Goal: Transaction & Acquisition: Purchase product/service

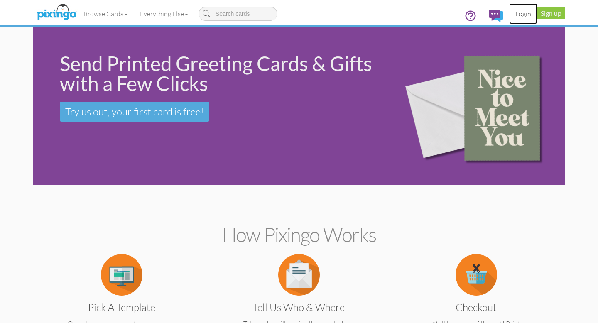
click at [524, 12] on link "Login" at bounding box center [523, 13] width 28 height 21
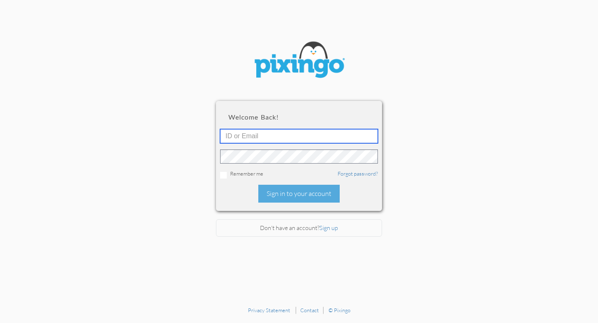
type input "[EMAIL_ADDRESS][DOMAIN_NAME]"
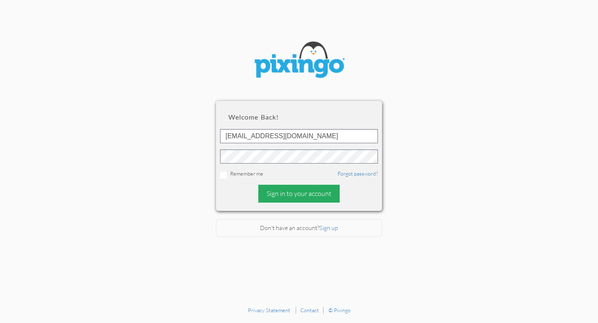
click at [293, 191] on div "Sign in to your account" at bounding box center [298, 194] width 81 height 18
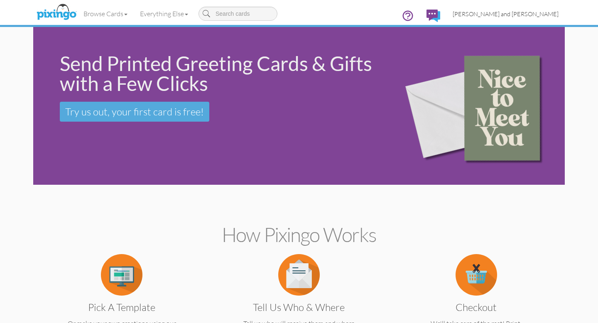
click at [509, 14] on span "[PERSON_NAME] and [PERSON_NAME]" at bounding box center [506, 13] width 106 height 7
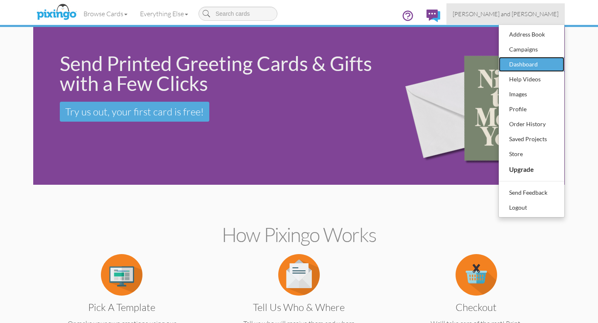
click at [516, 64] on div "Dashboard" at bounding box center [531, 64] width 49 height 12
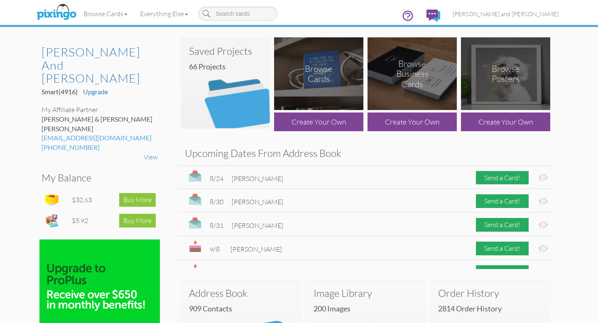
click at [235, 110] on img at bounding box center [225, 82] width 89 height 91
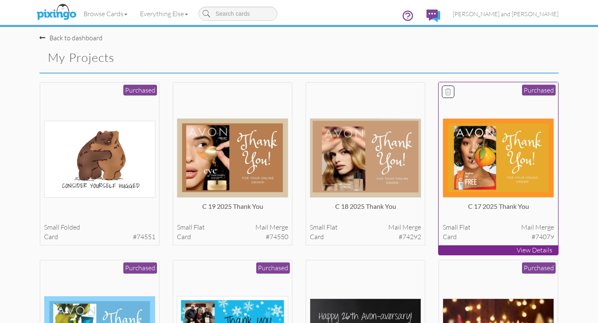
click at [496, 156] on img at bounding box center [499, 157] width 112 height 79
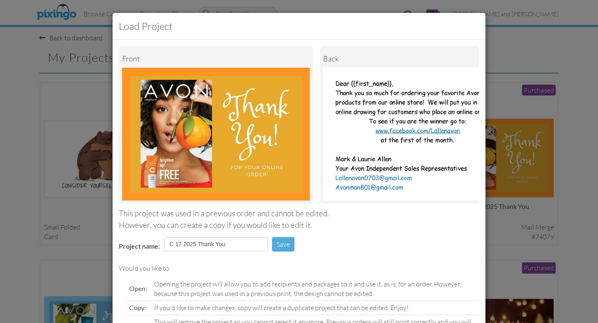
scroll to position [66, 0]
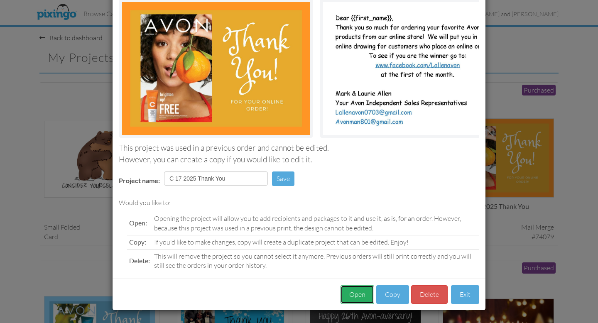
click at [361, 295] on button "Open" at bounding box center [358, 294] width 34 height 19
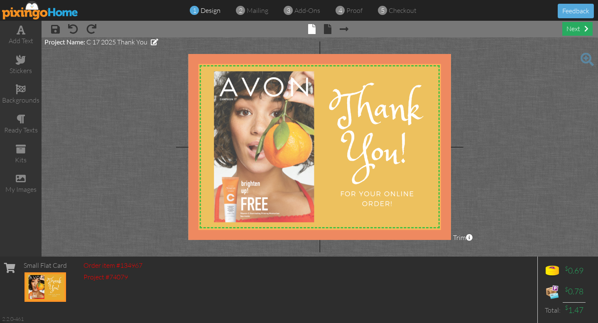
click at [577, 26] on div "next" at bounding box center [578, 29] width 30 height 14
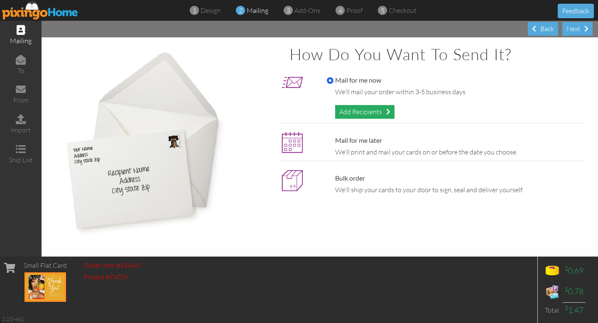
click at [364, 111] on div "Add Recipients" at bounding box center [364, 112] width 59 height 14
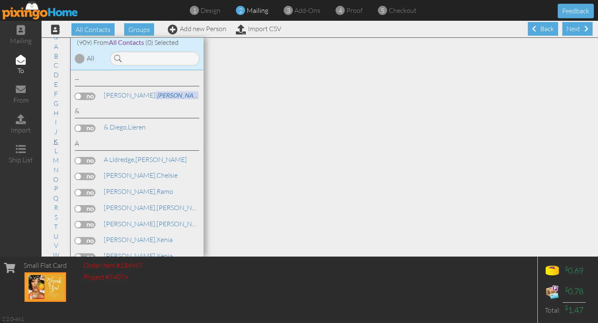
scroll to position [19, 0]
click at [56, 252] on link "W" at bounding box center [56, 251] width 15 height 10
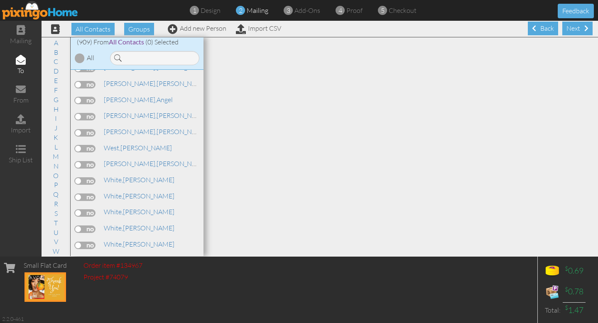
scroll to position [13988, 0]
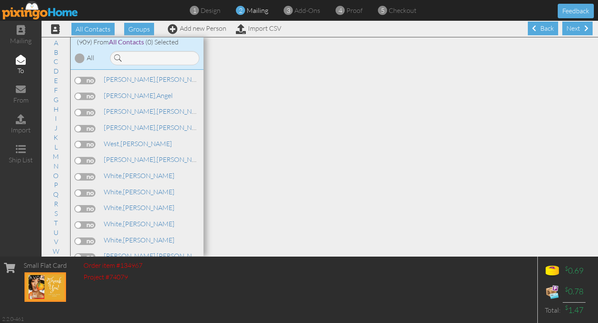
click at [0, 0] on input "checkbox" at bounding box center [0, 0] width 0 height 0
click at [573, 28] on div "Next" at bounding box center [578, 29] width 30 height 14
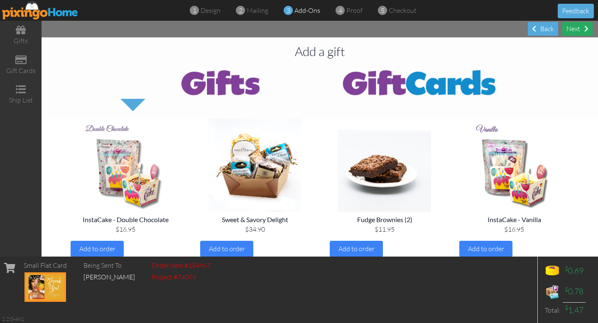
click at [578, 30] on div "Next" at bounding box center [578, 29] width 30 height 14
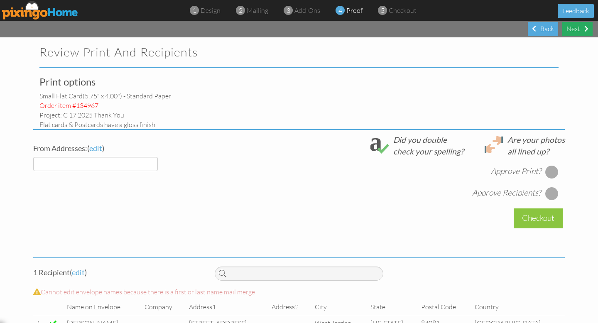
select select "object:4335"
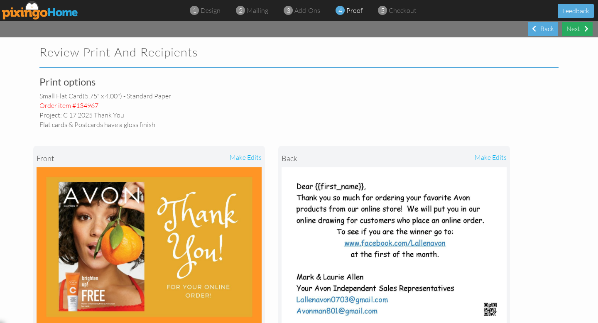
click at [580, 29] on div "Next" at bounding box center [578, 29] width 30 height 14
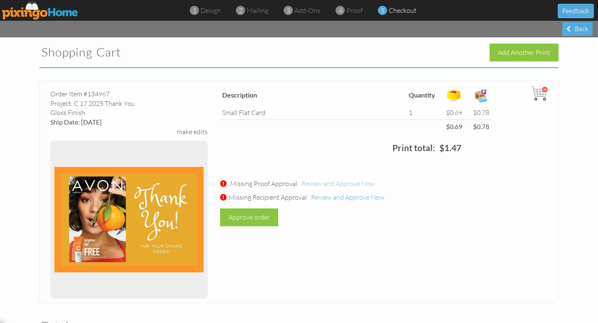
click at [361, 185] on span "Review and Approve Now" at bounding box center [339, 184] width 74 height 8
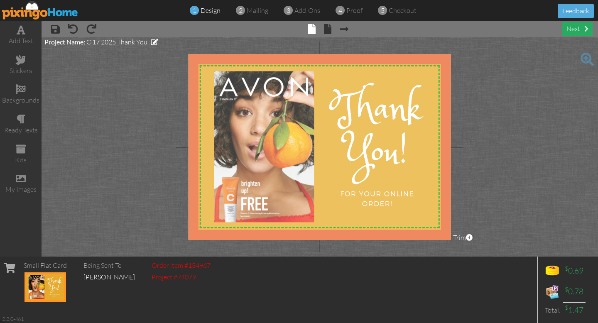
click at [579, 30] on div "next" at bounding box center [578, 29] width 30 height 14
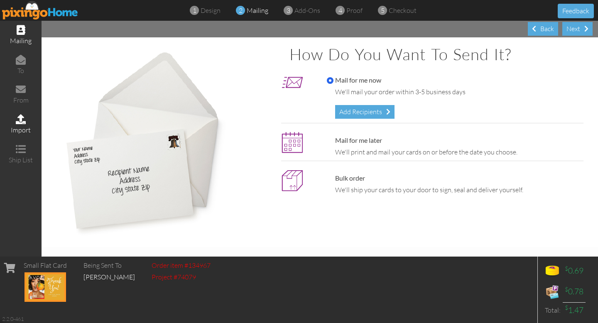
drag, startPoint x: 380, startPoint y: 110, endPoint x: 0, endPoint y: 116, distance: 379.9
click at [380, 110] on div "Add Recipients" at bounding box center [364, 112] width 59 height 14
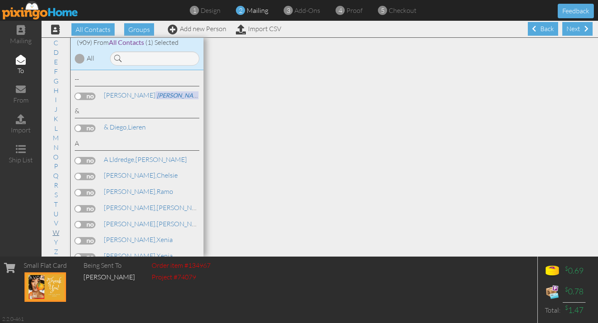
scroll to position [0, 0]
click at [56, 232] on link "W" at bounding box center [56, 232] width 15 height 10
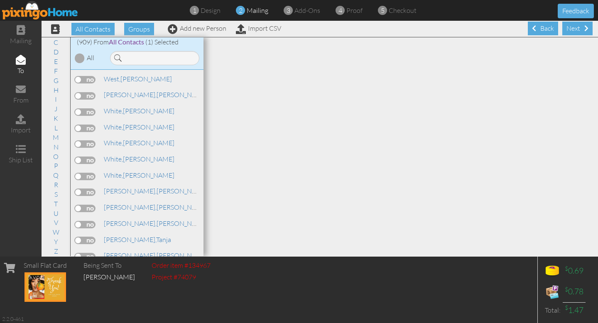
scroll to position [14052, 0]
click at [577, 26] on div "Next" at bounding box center [578, 29] width 30 height 14
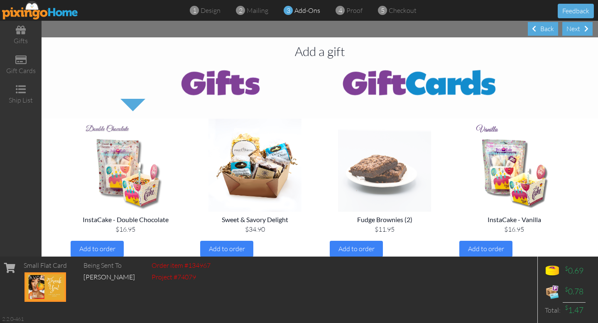
click at [386, 172] on img at bounding box center [385, 165] width 116 height 93
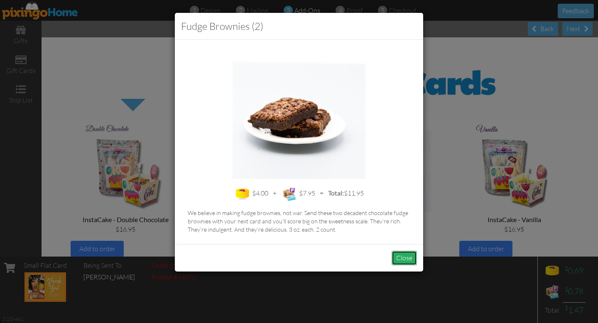
click at [400, 261] on button "Close" at bounding box center [404, 258] width 25 height 15
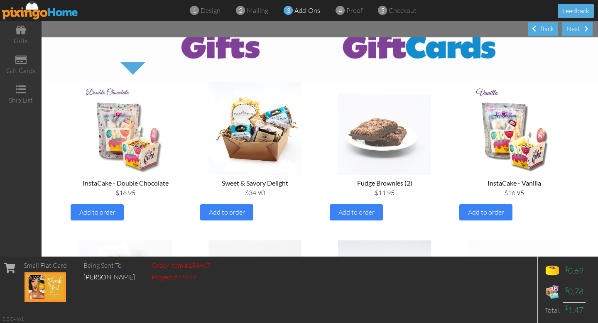
scroll to position [44, 0]
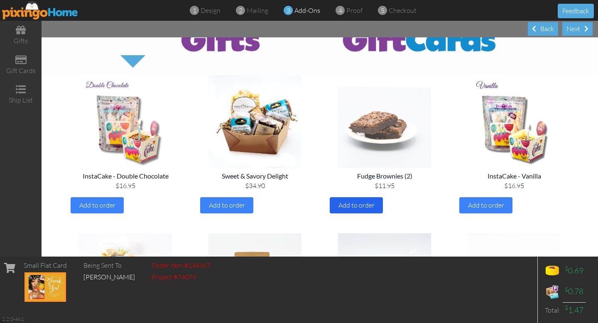
click at [370, 210] on div "Add to order" at bounding box center [356, 205] width 53 height 16
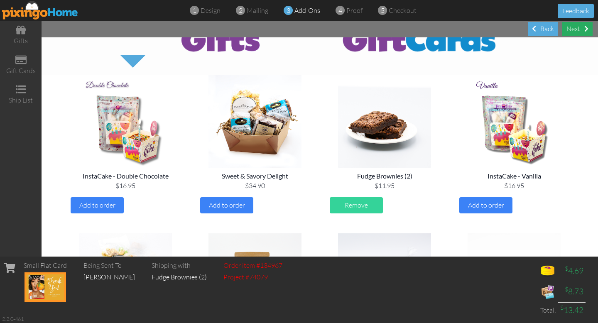
click at [578, 30] on div "Next" at bounding box center [578, 29] width 30 height 14
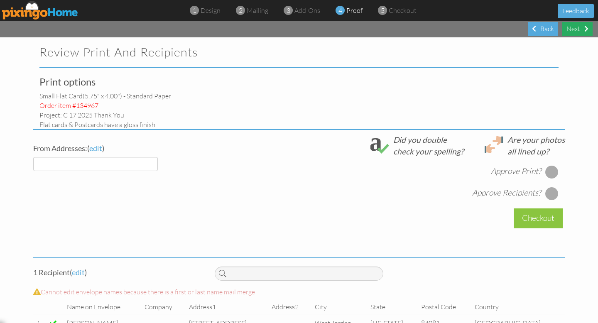
select select "object:6511"
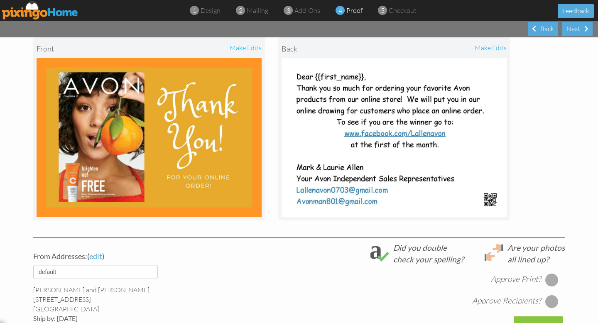
scroll to position [243, 0]
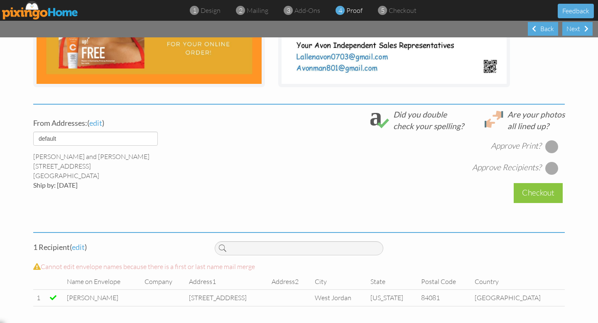
click at [551, 145] on div at bounding box center [552, 146] width 13 height 13
click at [553, 166] on div at bounding box center [552, 168] width 13 height 13
click at [543, 194] on div "Checkout" at bounding box center [538, 193] width 49 height 20
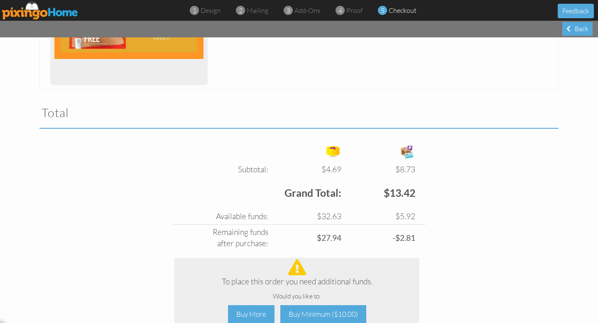
scroll to position [302, 0]
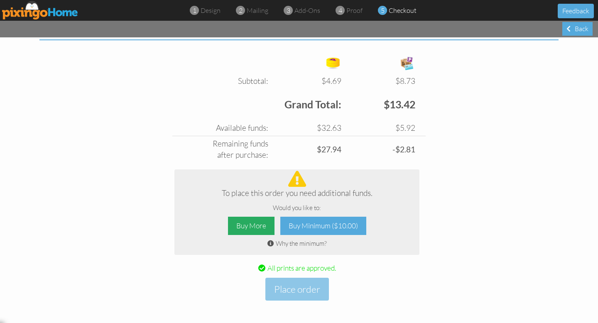
click at [256, 227] on div "Buy More" at bounding box center [251, 226] width 47 height 19
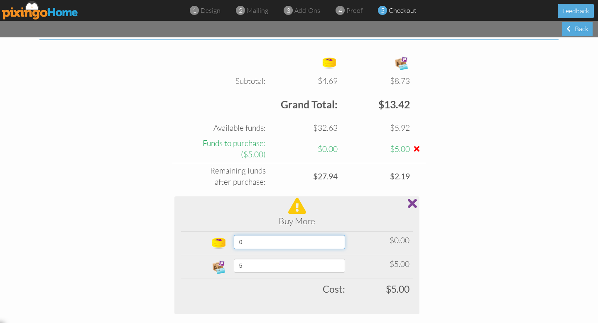
click at [345, 242] on select "0 10 20 30 40 50 60 70 80 90 100 150 200 250 300 350 400 (10% off) 450 (10% off…" at bounding box center [289, 242] width 111 height 14
click at [234, 235] on select "0 10 20 30 40 50 60 70 80 90 100 150 200 250 300 350 400 (10% off) 450 (10% off…" at bounding box center [289, 242] width 111 height 14
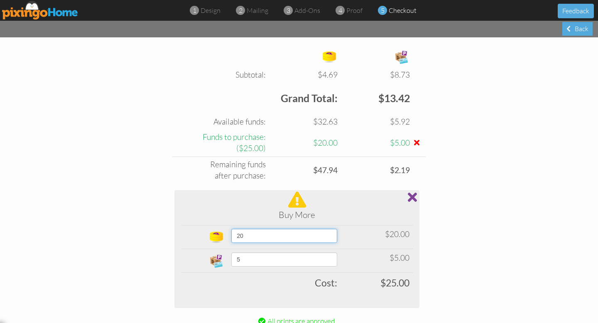
scroll to position [309, 0]
click at [337, 234] on select "0 10 20 30 40 50 60 70 80 90 100 150 200 250 300 350 400 (10% off) 450 (10% off…" at bounding box center [284, 236] width 106 height 14
select select "object:6567"
click at [231, 229] on select "0 10 20 30 40 50 60 70 80 90 100 150 200 250 300 350 400 (10% off) 450 (10% off…" at bounding box center [284, 236] width 106 height 14
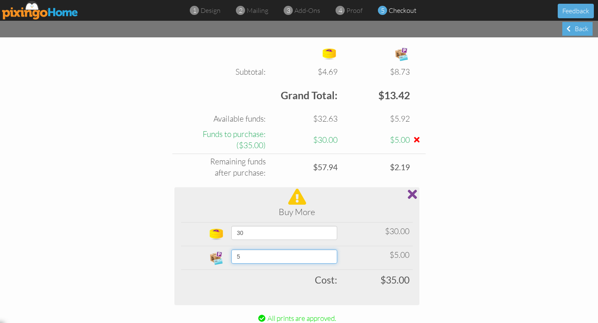
click at [337, 258] on select "5 10 15 20 25 30 35 40 45 50 60 70 80 90 100 200 300 400 500 1000 1500 2000 250…" at bounding box center [284, 257] width 106 height 14
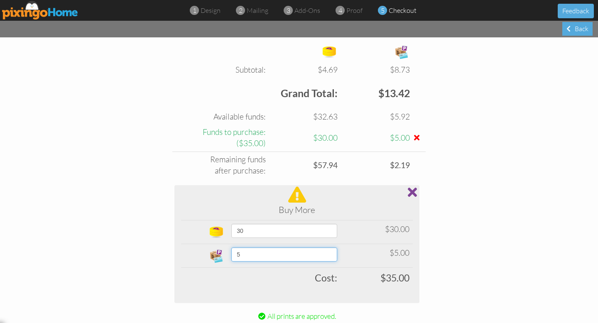
scroll to position [315, 0]
click at [231, 246] on select "5 10 15 20 25 30 35 40 45 50 60 70 80 90 100 200 300 400 500 1000 1500 2000 250…" at bounding box center [284, 253] width 106 height 14
click at [337, 252] on select "5 10 15 20 25 30 35 40 45 50 60 70 80 90 100 200 300 400 500 1000 1500 2000 250…" at bounding box center [284, 253] width 106 height 14
click at [231, 246] on select "5 10 15 20 25 30 35 40 45 50 60 70 80 90 100 200 300 400 500 1000 1500 2000 250…" at bounding box center [284, 253] width 106 height 14
click at [337, 251] on select "5 10 15 20 25 30 35 40 45 50 60 70 80 90 100 200 300 400 500 1000 1500 2000 250…" at bounding box center [284, 253] width 106 height 14
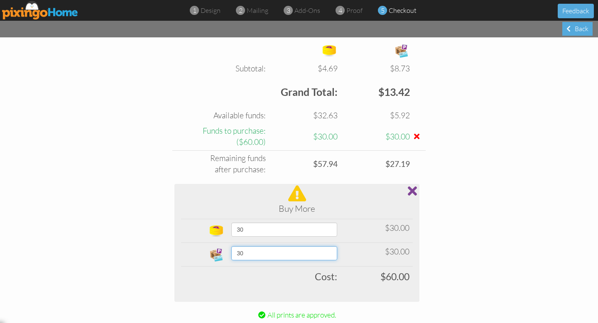
select select "number:35"
click at [231, 246] on select "5 10 15 20 25 30 35 40 45 50 60 70 80 90 100 200 300 400 500 1000 1500 2000 250…" at bounding box center [284, 253] width 106 height 14
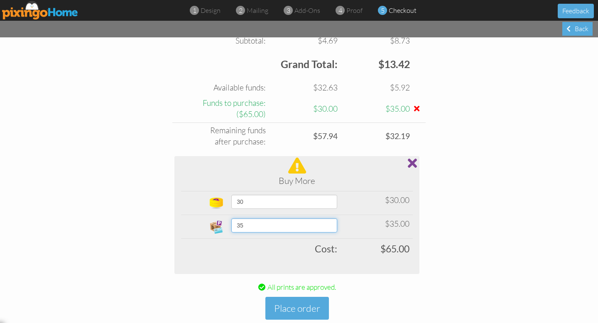
scroll to position [362, 0]
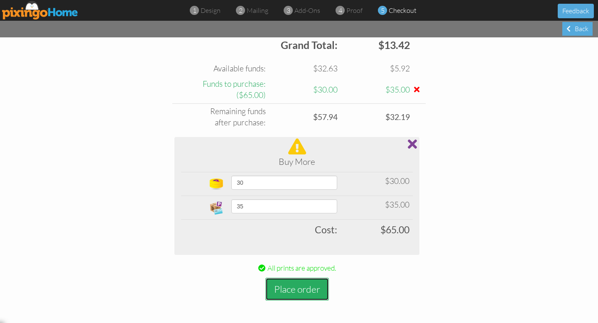
click at [300, 289] on button "Place order" at bounding box center [298, 289] width 64 height 23
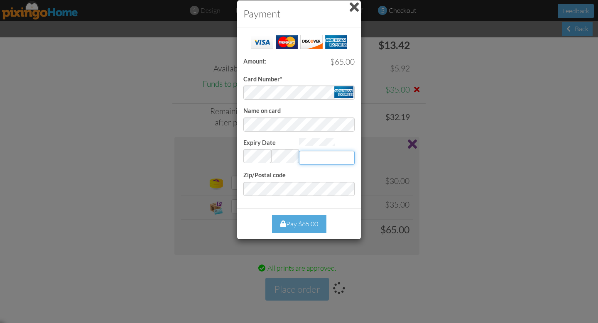
click at [320, 158] on input "Expiry Date" at bounding box center [327, 158] width 56 height 14
type input "2652"
click at [308, 222] on div "Pay $65.00" at bounding box center [299, 224] width 54 height 18
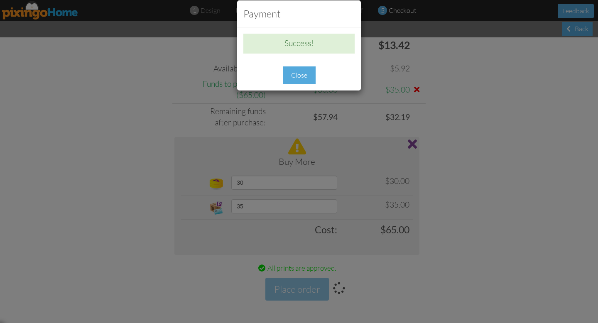
click at [303, 74] on div "Close" at bounding box center [299, 75] width 33 height 18
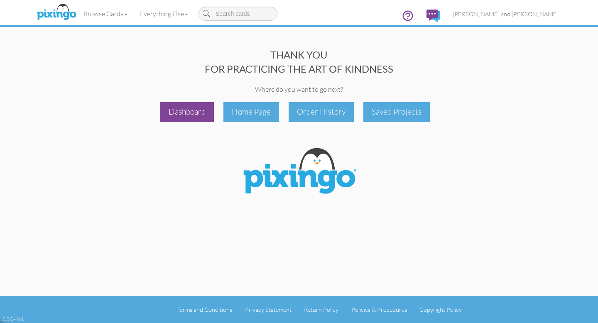
click at [187, 112] on div "Dashboard" at bounding box center [187, 112] width 54 height 20
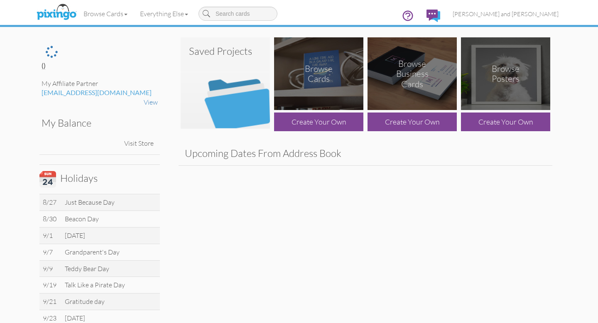
scroll to position [1, 0]
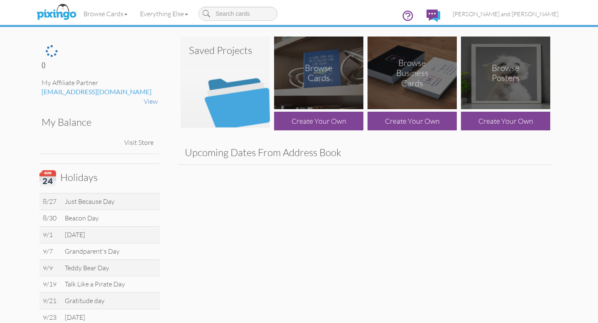
click at [241, 106] on img at bounding box center [225, 82] width 89 height 91
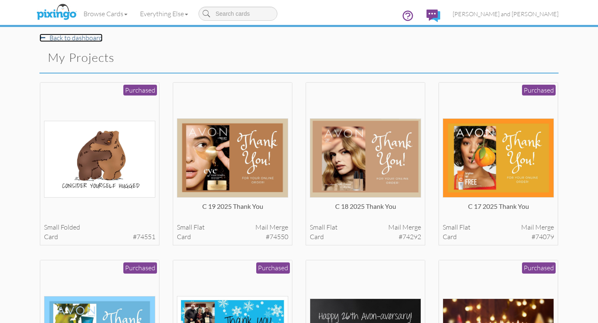
click at [72, 40] on link "Back to dashboard" at bounding box center [70, 38] width 63 height 8
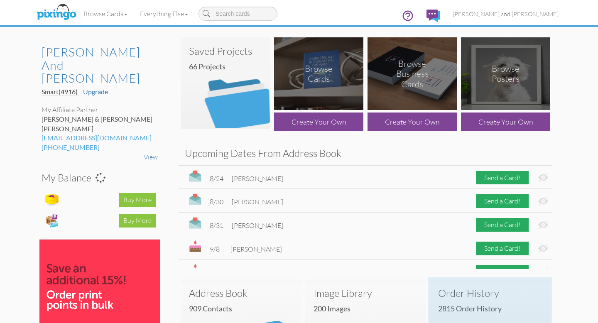
click at [477, 293] on h3 "Order History" at bounding box center [490, 293] width 104 height 11
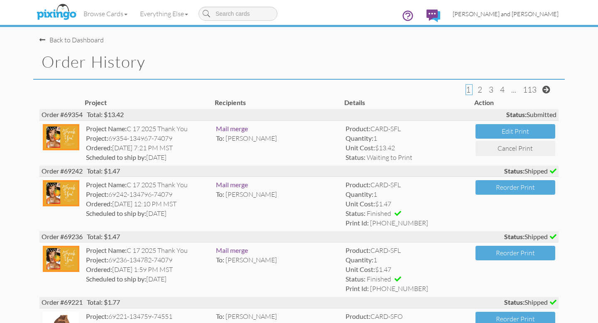
click at [530, 15] on span "[PERSON_NAME] and [PERSON_NAME]" at bounding box center [506, 13] width 106 height 7
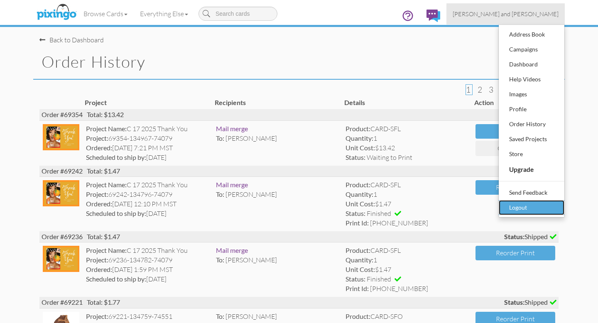
click at [519, 206] on div "Logout" at bounding box center [531, 208] width 49 height 12
